Goal: Transaction & Acquisition: Purchase product/service

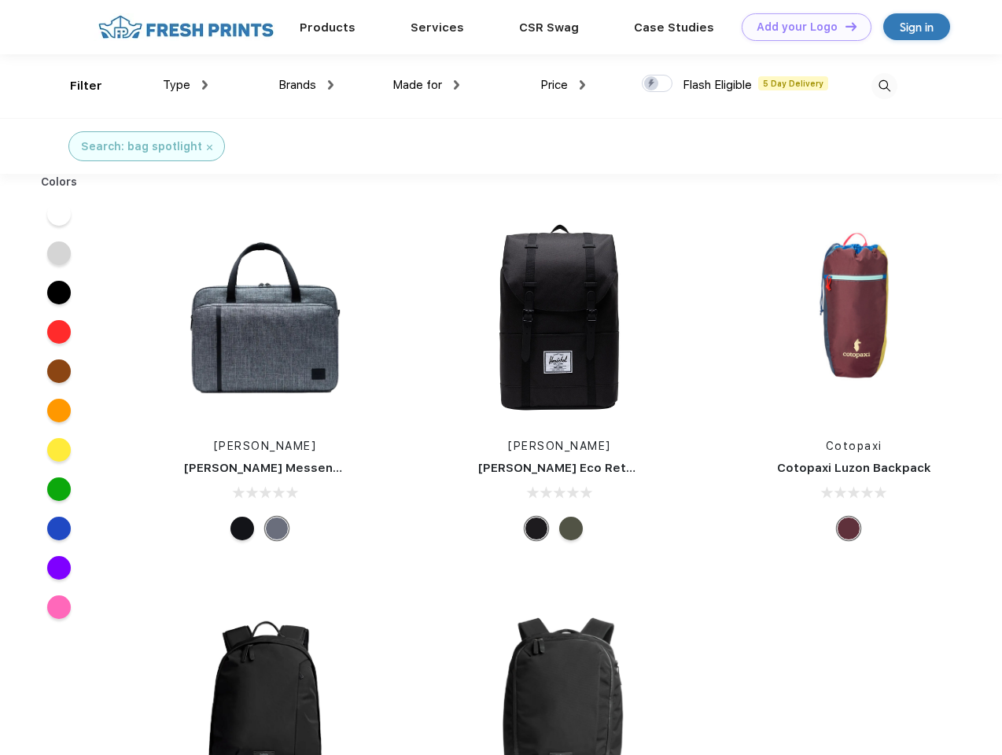
scroll to position [1, 0]
click at [801, 27] on link "Add your Logo Design Tool" at bounding box center [807, 27] width 130 height 28
click at [0, 0] on div "Design Tool" at bounding box center [0, 0] width 0 height 0
click at [844, 26] on link "Add your Logo Design Tool" at bounding box center [807, 27] width 130 height 28
click at [76, 86] on div "Filter" at bounding box center [86, 86] width 32 height 18
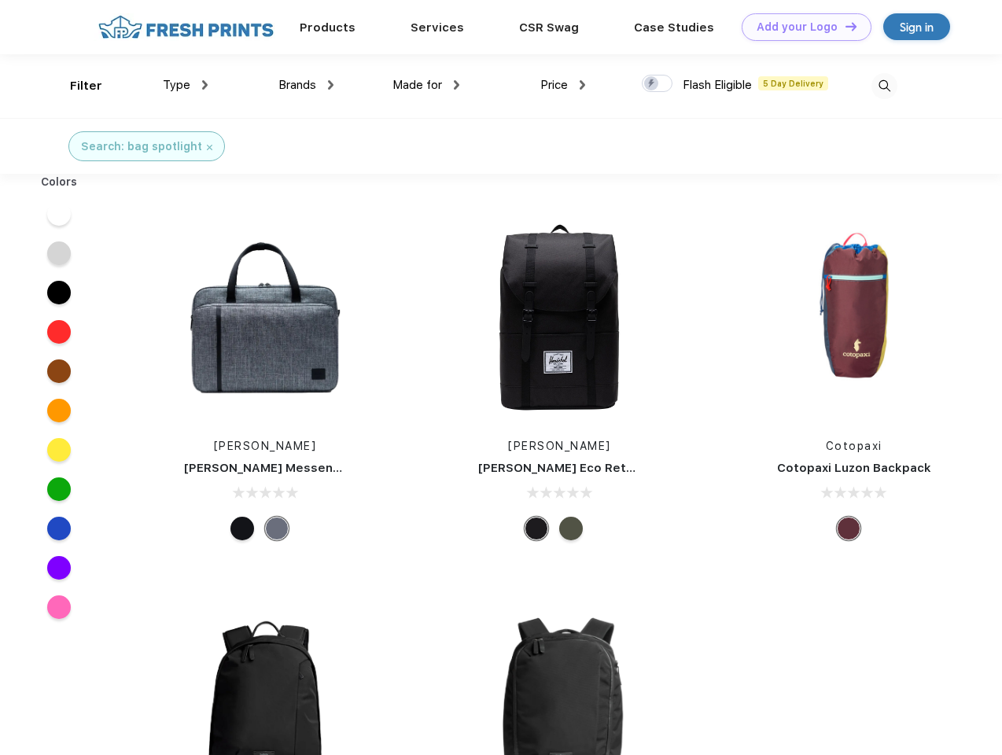
click at [186, 85] on span "Type" at bounding box center [177, 85] width 28 height 14
click at [306, 85] on span "Brands" at bounding box center [298, 85] width 38 height 14
click at [426, 85] on span "Made for" at bounding box center [418, 85] width 50 height 14
click at [563, 85] on span "Price" at bounding box center [555, 85] width 28 height 14
click at [658, 84] on div at bounding box center [657, 83] width 31 height 17
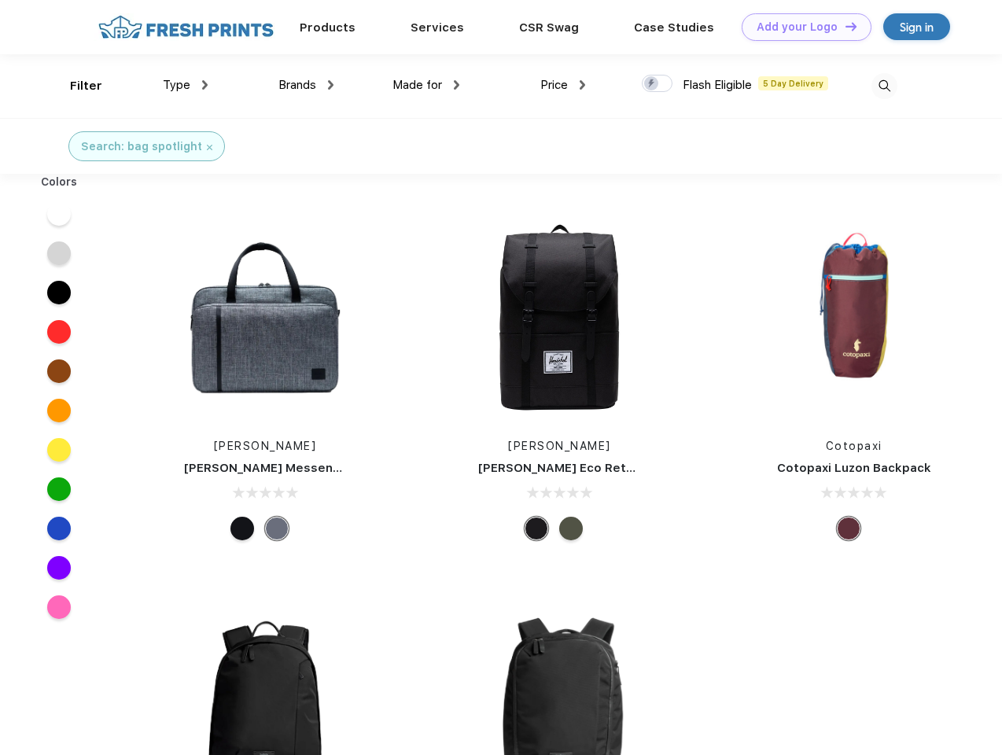
click at [652, 84] on input "checkbox" at bounding box center [647, 79] width 10 height 10
click at [884, 86] on img at bounding box center [885, 86] width 26 height 26
